Goal: Transaction & Acquisition: Purchase product/service

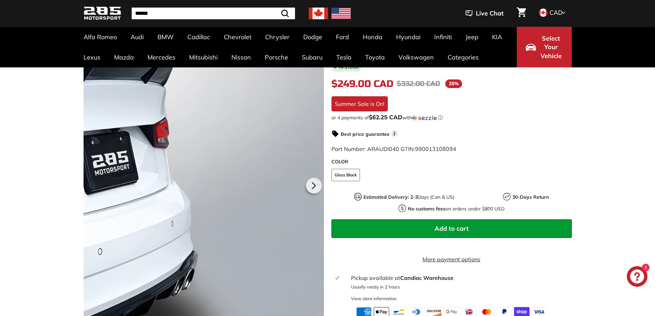
scroll to position [103, 0]
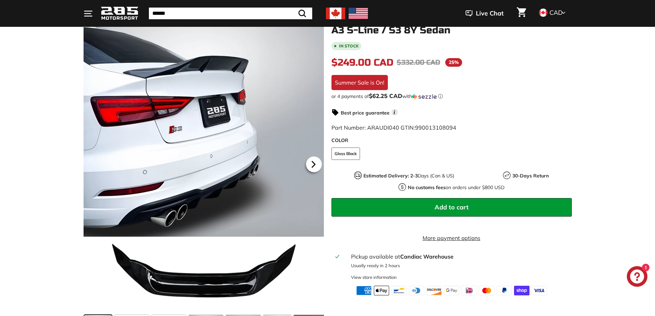
click at [311, 160] on icon at bounding box center [314, 164] width 16 height 16
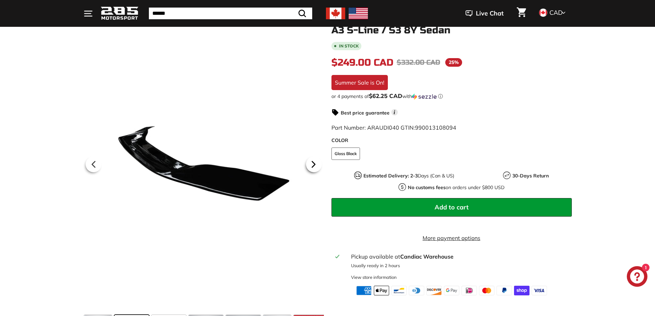
click at [311, 160] on icon at bounding box center [314, 164] width 16 height 16
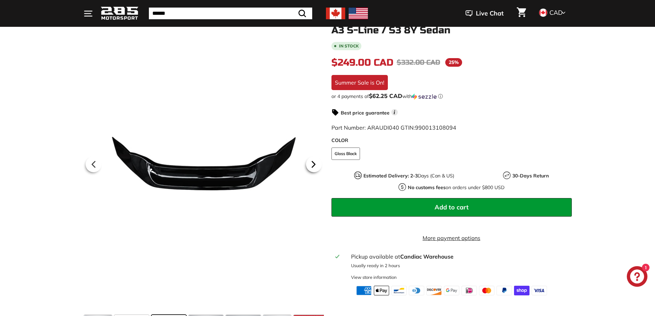
click at [311, 160] on icon at bounding box center [314, 164] width 16 height 16
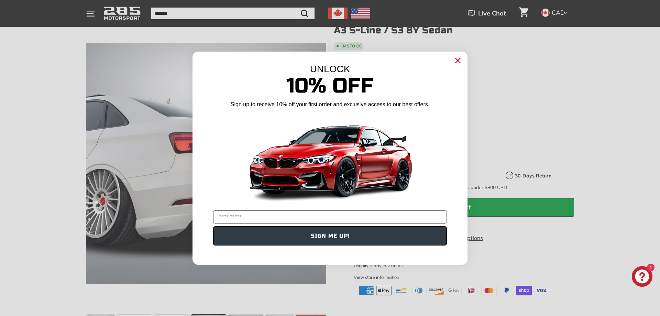
click at [458, 60] on icon "Close dialog" at bounding box center [458, 60] width 4 height 4
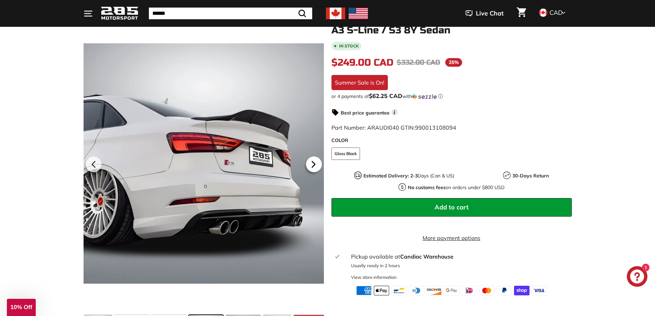
click at [319, 166] on icon at bounding box center [314, 164] width 16 height 16
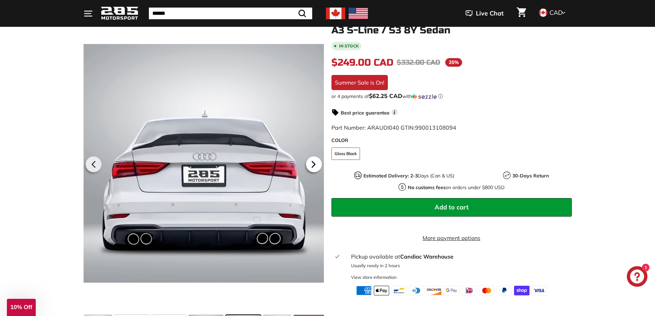
click at [319, 166] on icon at bounding box center [314, 164] width 16 height 16
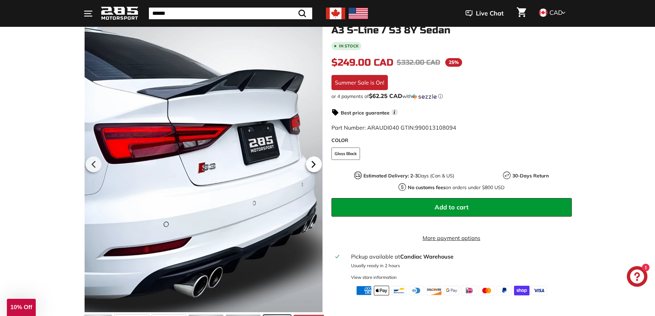
click at [319, 166] on icon at bounding box center [314, 164] width 16 height 16
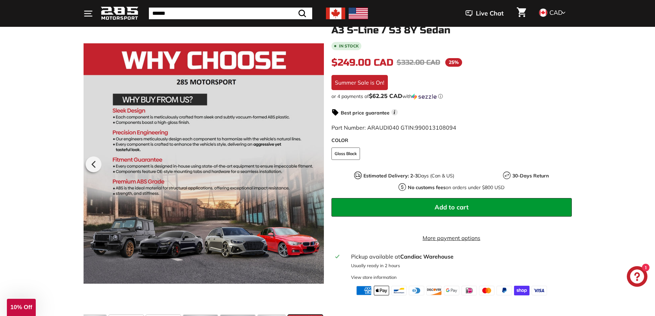
click at [319, 166] on div at bounding box center [204, 163] width 240 height 298
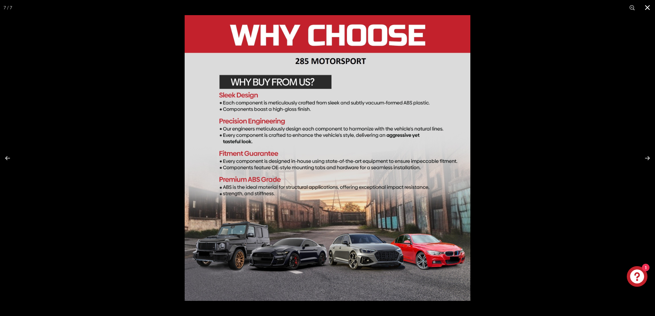
click at [645, 9] on button at bounding box center [647, 7] width 15 height 15
